Goal: Check status: Check status

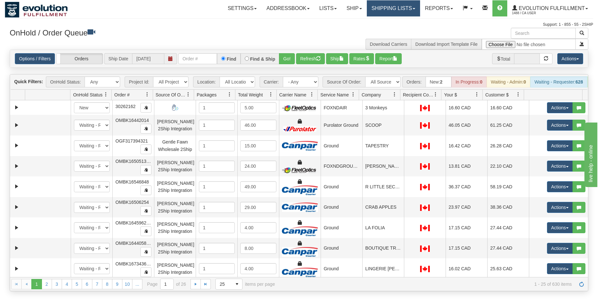
click at [417, 10] on link "Shipping lists" at bounding box center [393, 8] width 53 height 16
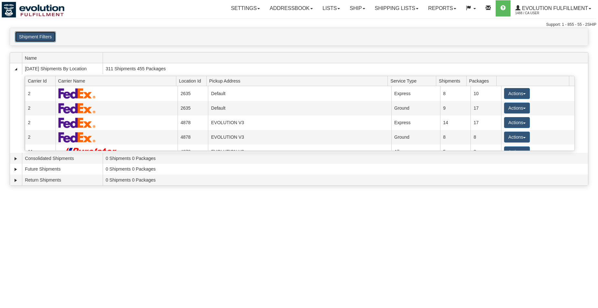
click at [46, 32] on button "Shipment Filters" at bounding box center [35, 36] width 41 height 11
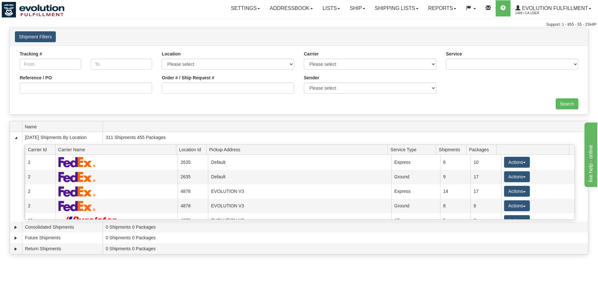
drag, startPoint x: 195, startPoint y: 97, endPoint x: 191, endPoint y: 89, distance: 9.0
click at [191, 89] on div "Order # / Ship Request #" at bounding box center [228, 87] width 142 height 24
drag, startPoint x: 191, startPoint y: 89, endPoint x: 200, endPoint y: 63, distance: 27.4
click at [191, 88] on input "Order # / Ship Request #" at bounding box center [228, 88] width 132 height 11
type input "264978"
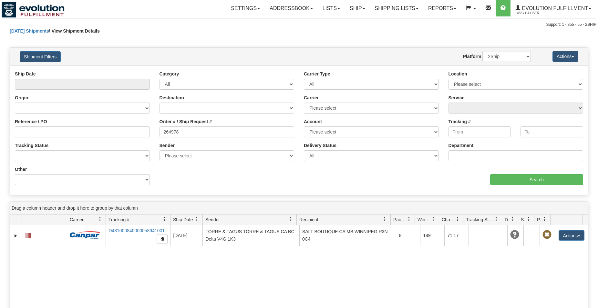
click at [30, 236] on span at bounding box center [28, 236] width 6 height 6
